Goal: Ask a question

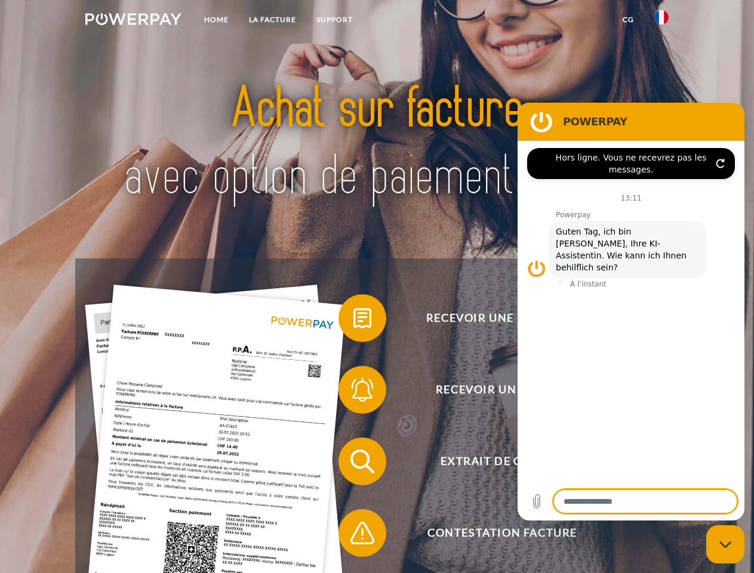
click at [133, 21] on img at bounding box center [133, 19] width 96 height 12
click at [662, 21] on img at bounding box center [662, 17] width 14 height 14
click at [628, 20] on link "CG" at bounding box center [629, 19] width 32 height 21
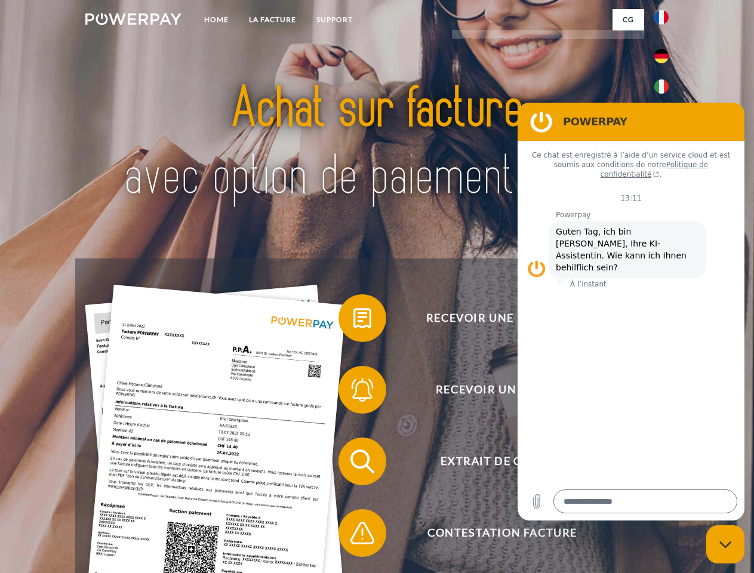
click at [354, 321] on span at bounding box center [345, 318] width 60 height 60
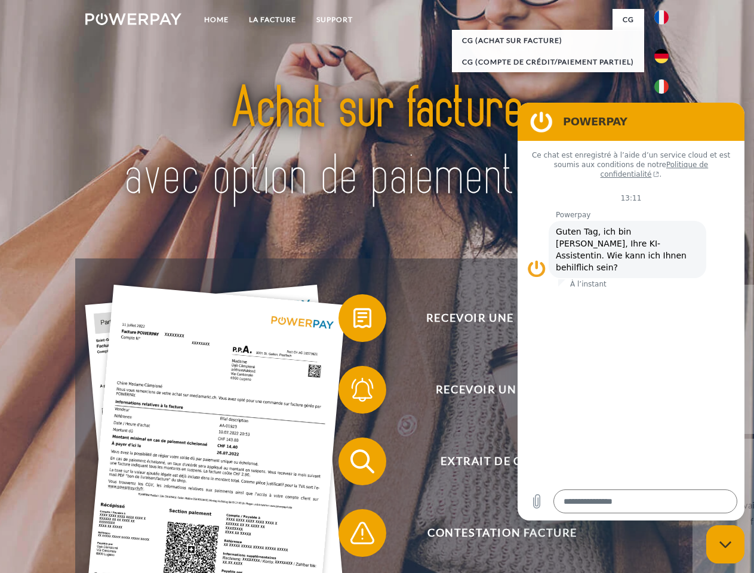
click at [354, 392] on span at bounding box center [345, 390] width 60 height 60
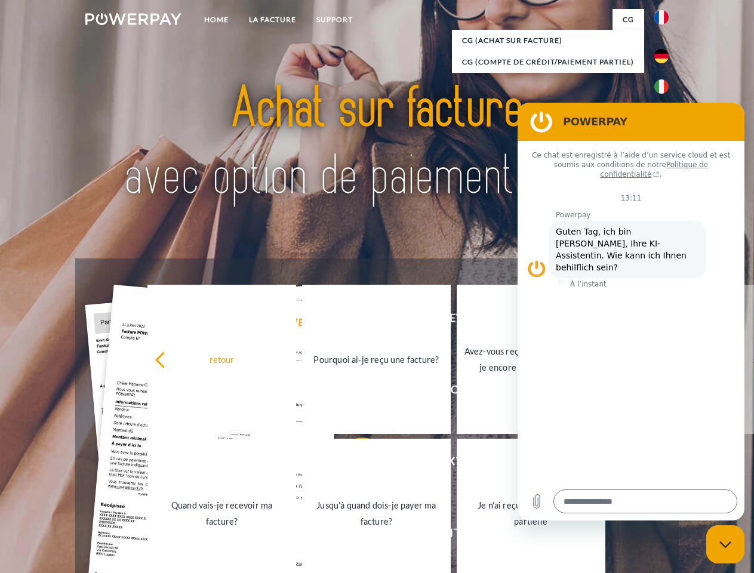
click at [354, 464] on link "Jusqu'à quand dois-je payer ma facture?" at bounding box center [376, 513] width 149 height 149
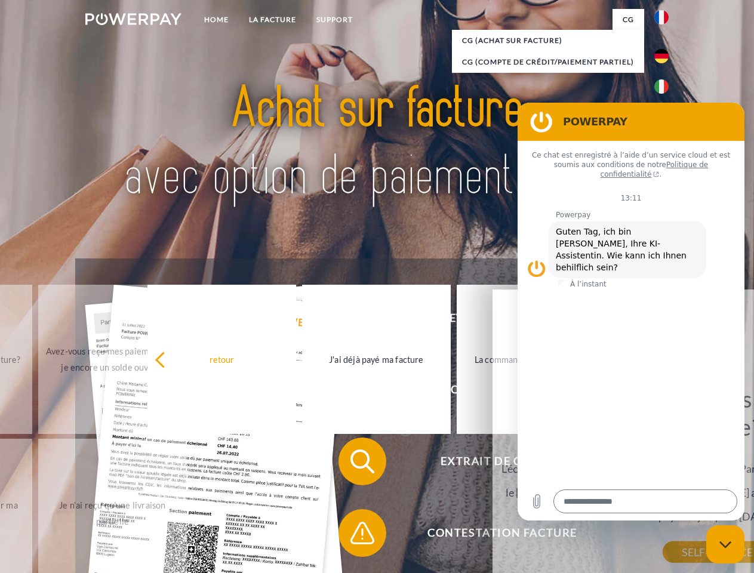
click at [354, 536] on span at bounding box center [345, 533] width 60 height 60
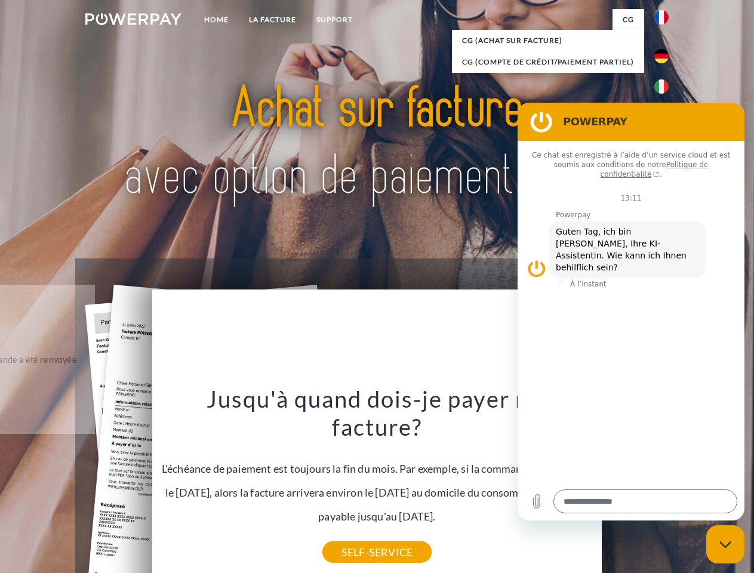
click at [726, 545] on icon "Fermer la fenêtre de messagerie" at bounding box center [726, 545] width 13 height 8
type textarea "*"
